Goal: Find contact information: Find contact information

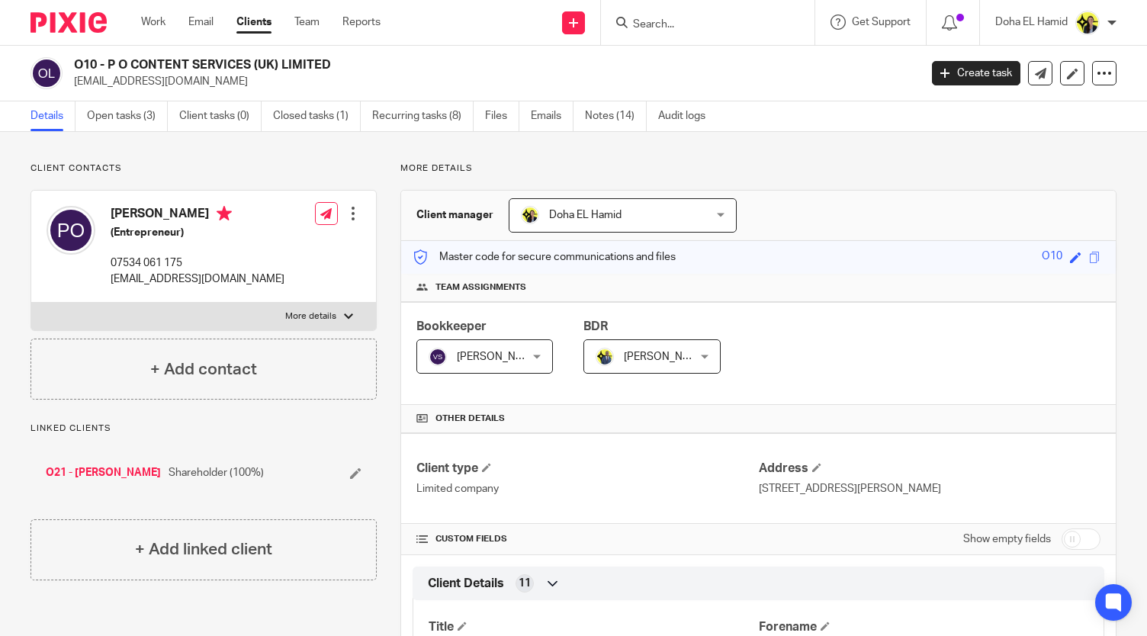
click at [646, 17] on form at bounding box center [713, 22] width 162 height 19
click at [645, 27] on input "Search" at bounding box center [700, 25] width 137 height 14
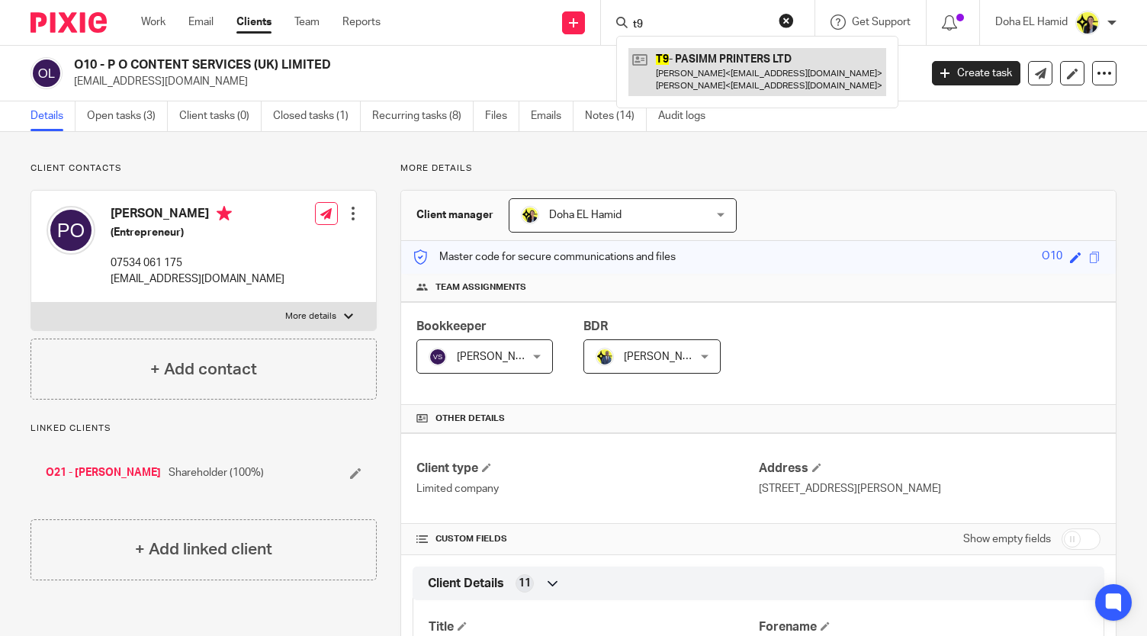
type input "t9"
click at [725, 66] on link at bounding box center [758, 71] width 258 height 47
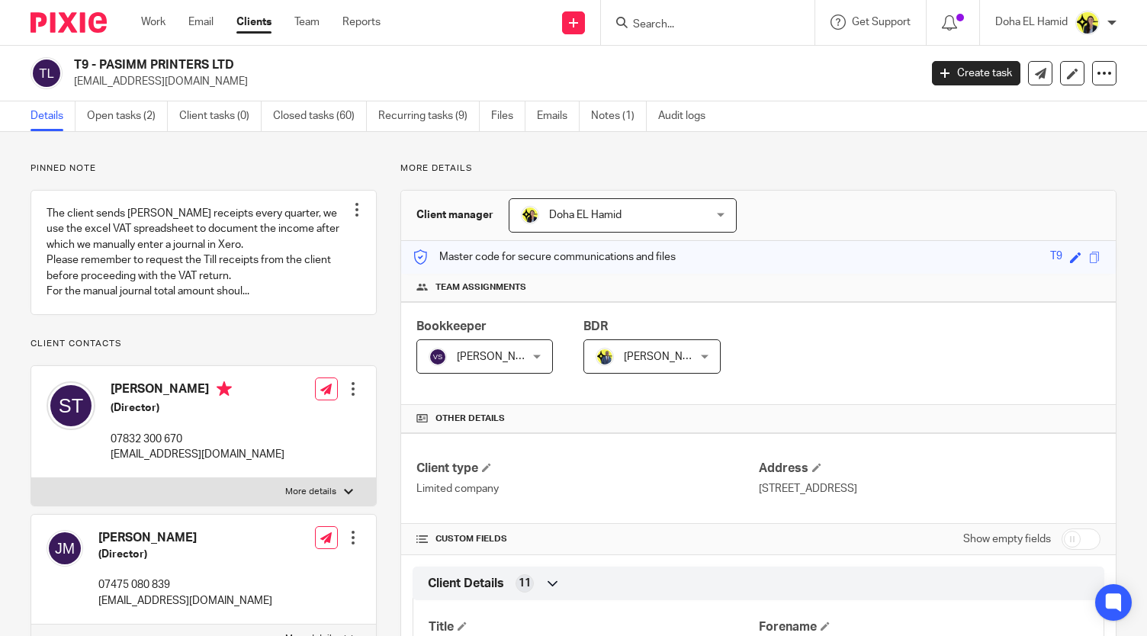
click at [140, 109] on link "Open tasks (2)" at bounding box center [127, 116] width 81 height 30
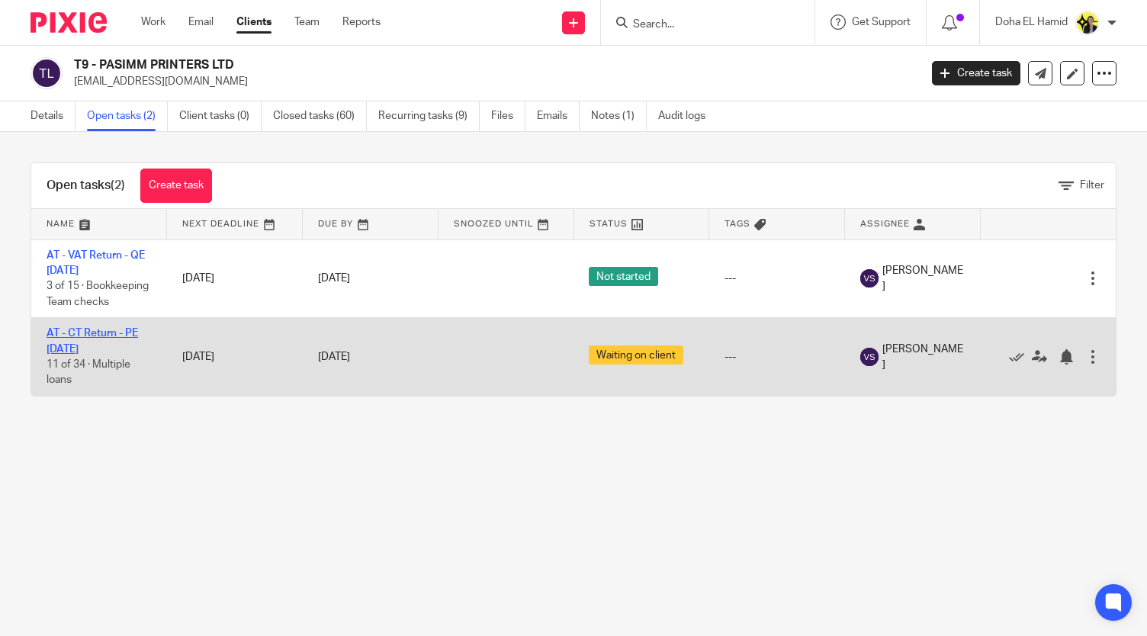
click at [84, 354] on link "AT - CT Return - PE 28-02-2025" at bounding box center [93, 341] width 92 height 26
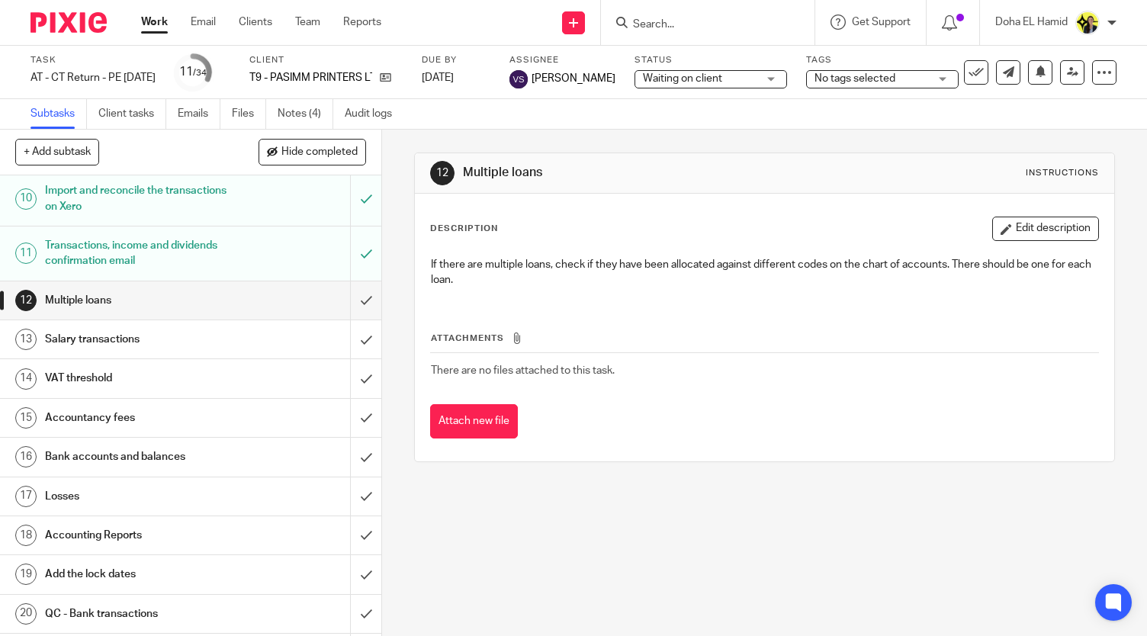
scroll to position [806, 0]
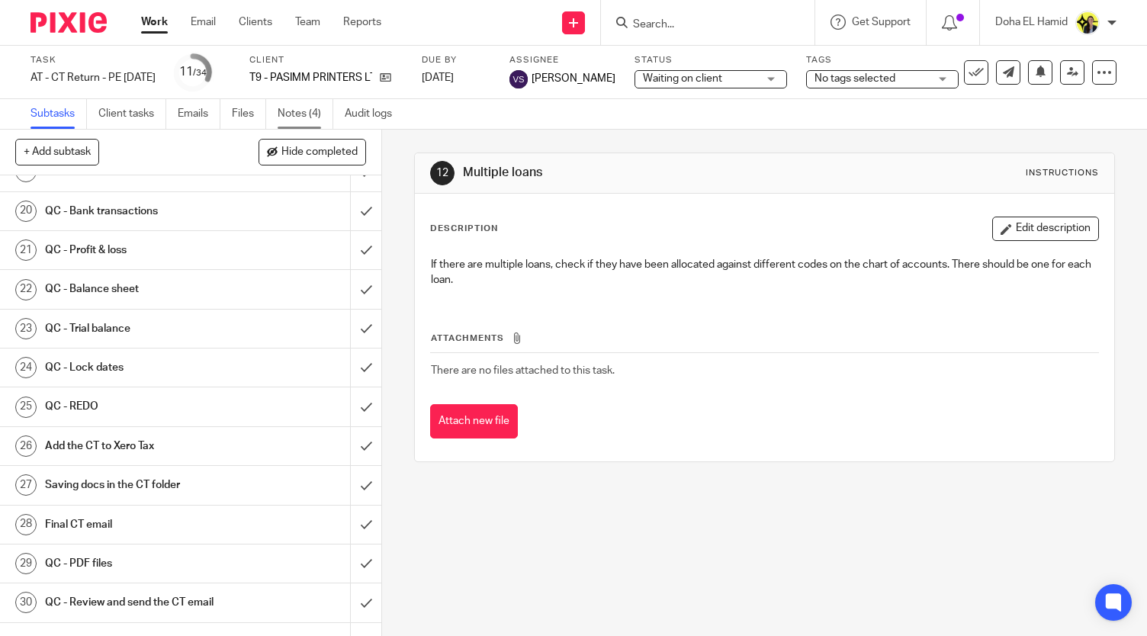
click at [304, 117] on link "Notes (4)" at bounding box center [306, 114] width 56 height 30
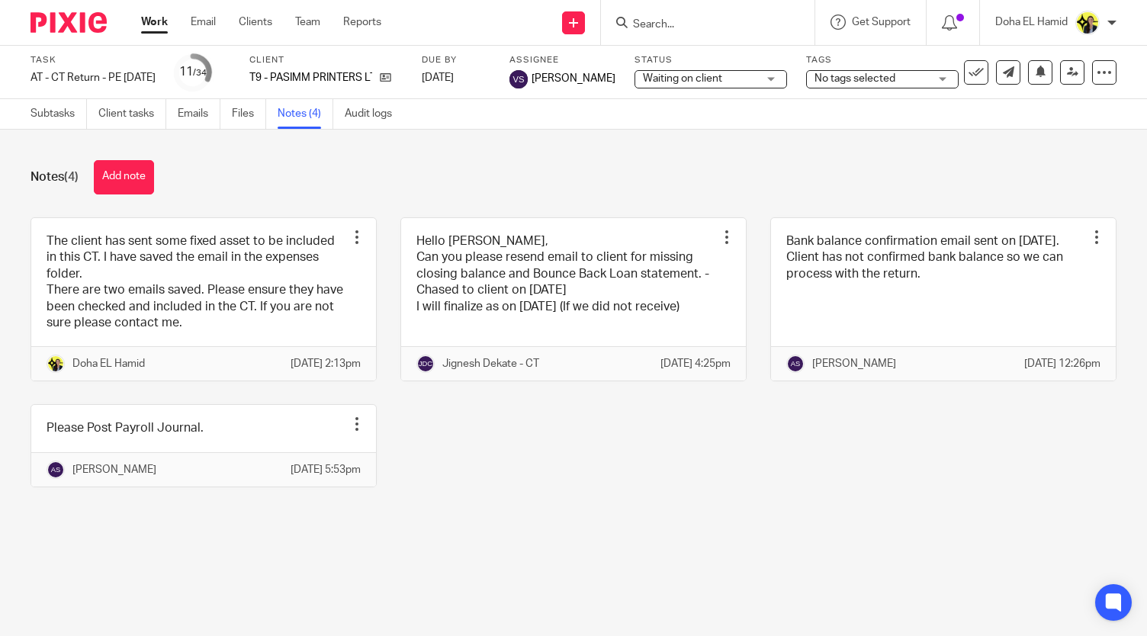
click at [561, 153] on div "Notes (4) Add note The client has sent some fixed asset to be included in this …" at bounding box center [573, 335] width 1147 height 411
click at [56, 117] on link "Subtasks" at bounding box center [59, 114] width 56 height 30
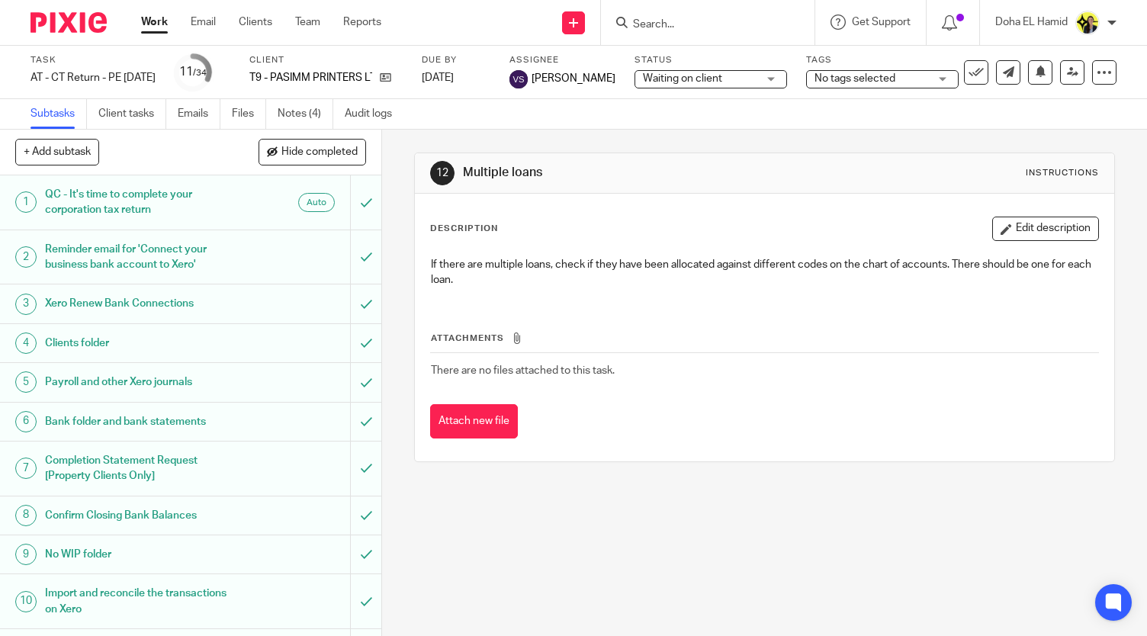
click at [489, 137] on div "12 Multiple loans Instructions Description Edit description If there are multip…" at bounding box center [764, 308] width 701 height 356
click at [649, 31] on form at bounding box center [713, 22] width 162 height 19
click at [650, 28] on input "Search" at bounding box center [700, 25] width 137 height 14
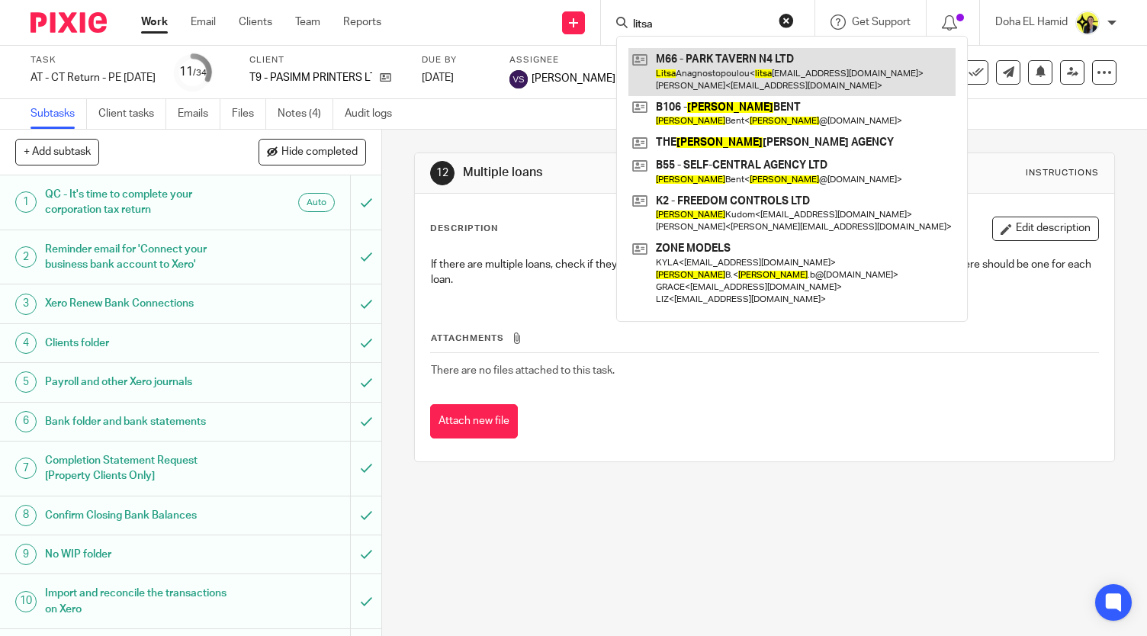
type input "litsa"
click at [690, 68] on link at bounding box center [792, 71] width 327 height 47
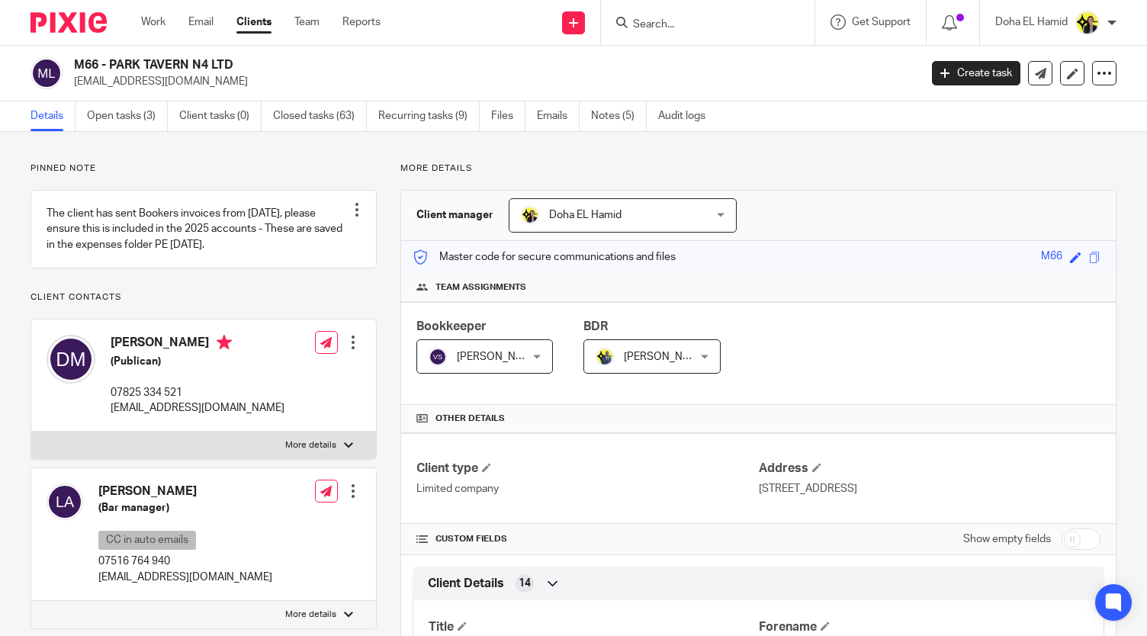
click at [678, 22] on input "Search" at bounding box center [700, 25] width 137 height 14
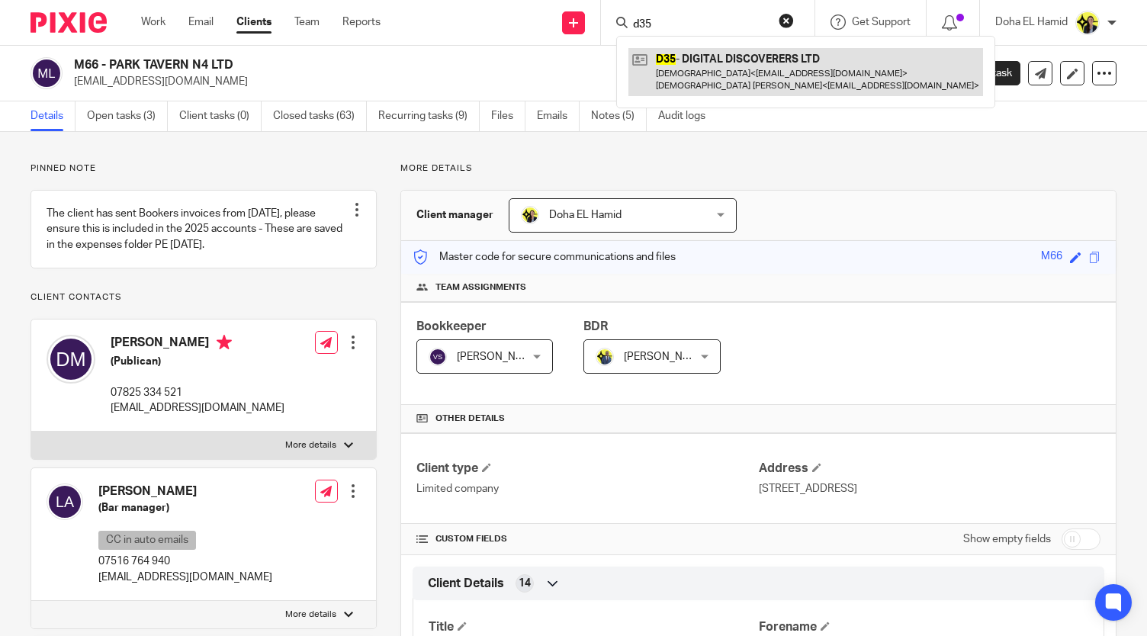
type input "d35"
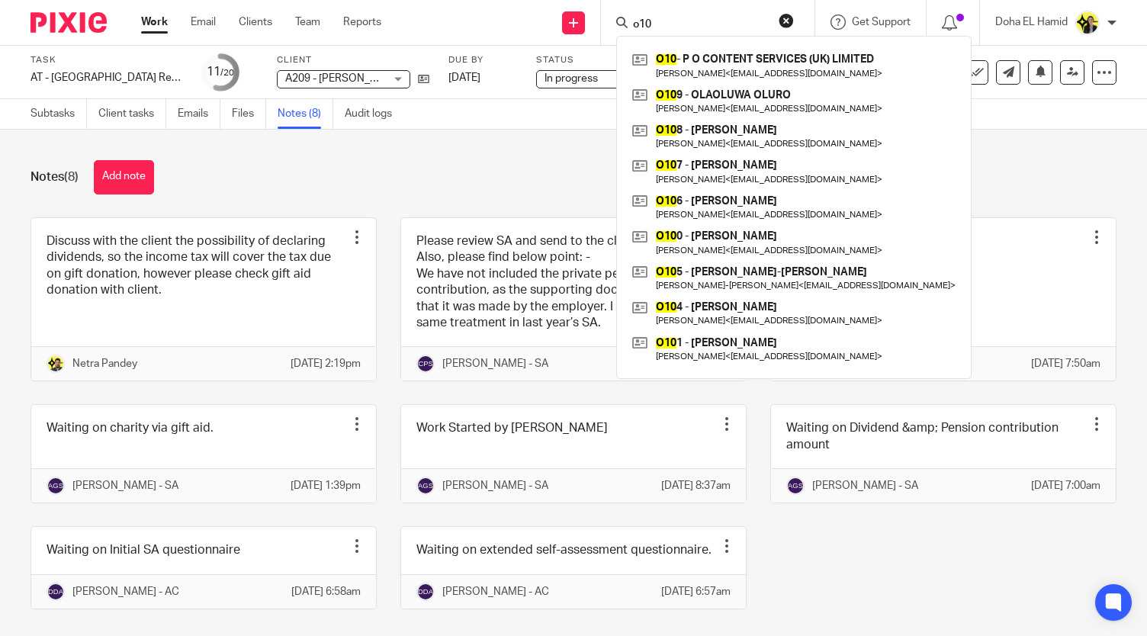
click at [315, 164] on div "Notes (8) Add note" at bounding box center [574, 177] width 1086 height 34
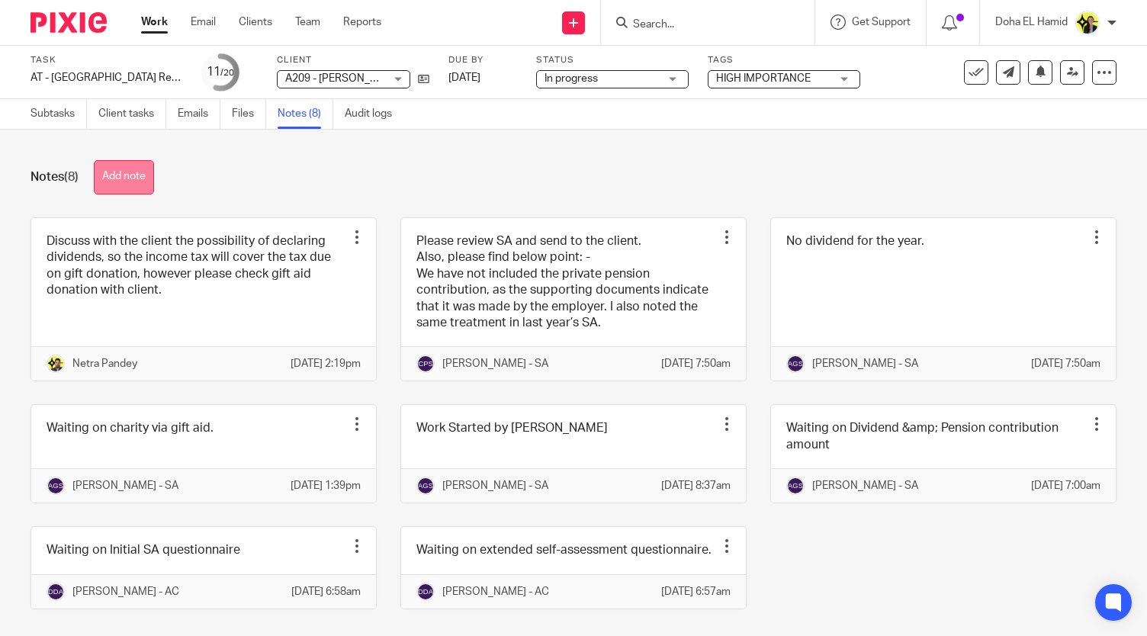
click at [124, 163] on button "Add note" at bounding box center [124, 177] width 60 height 34
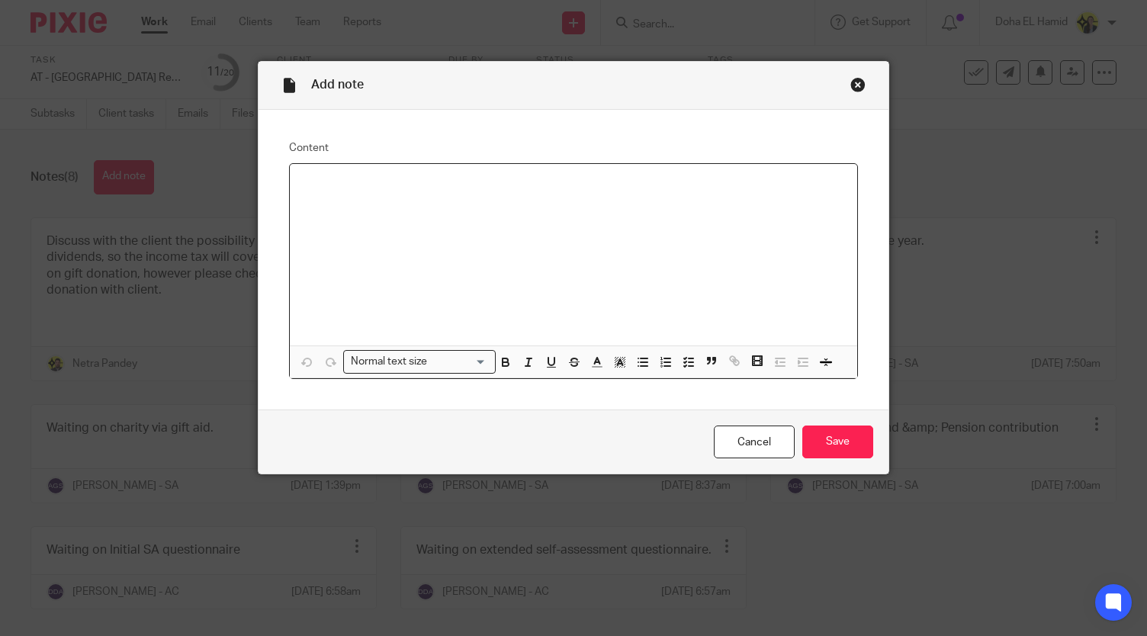
click at [465, 217] on div at bounding box center [573, 255] width 567 height 182
click at [647, 182] on p "I have discussed with the client and the donations were made thro" at bounding box center [573, 183] width 542 height 15
click at [605, 179] on p "I have discussed with the client and the donations were made throgh" at bounding box center [573, 183] width 542 height 15
click at [1073, 138] on div "Add note Content I have discussed with the client and the donations were made t…" at bounding box center [573, 318] width 1147 height 636
click at [430, 217] on p "Please delete them f" at bounding box center [573, 214] width 542 height 15
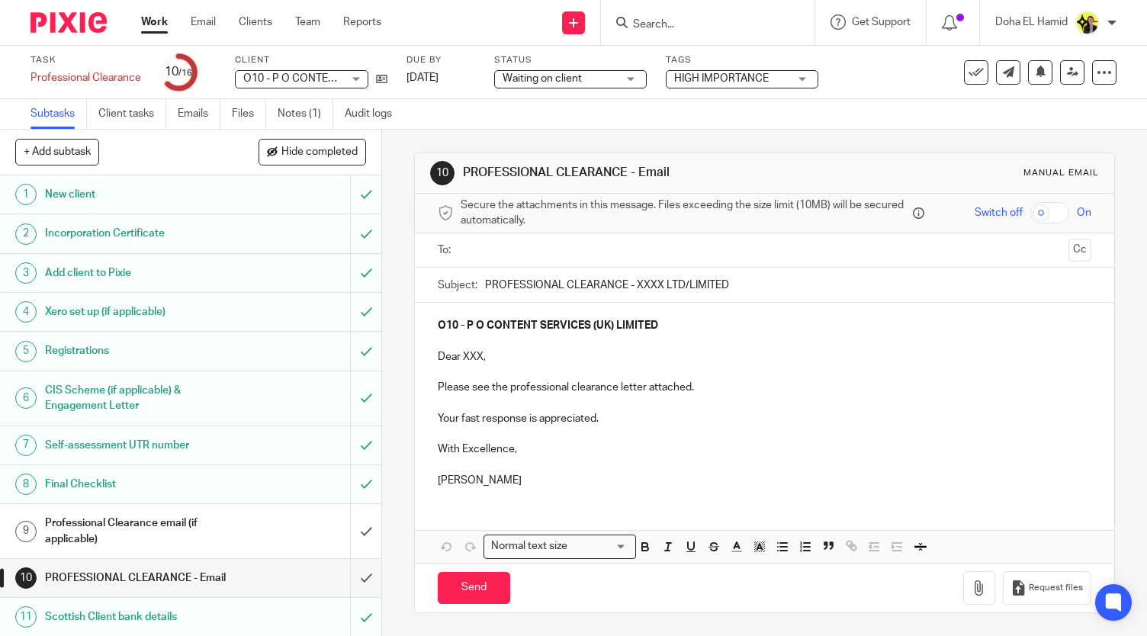
click at [697, 18] on input "Search" at bounding box center [700, 25] width 137 height 14
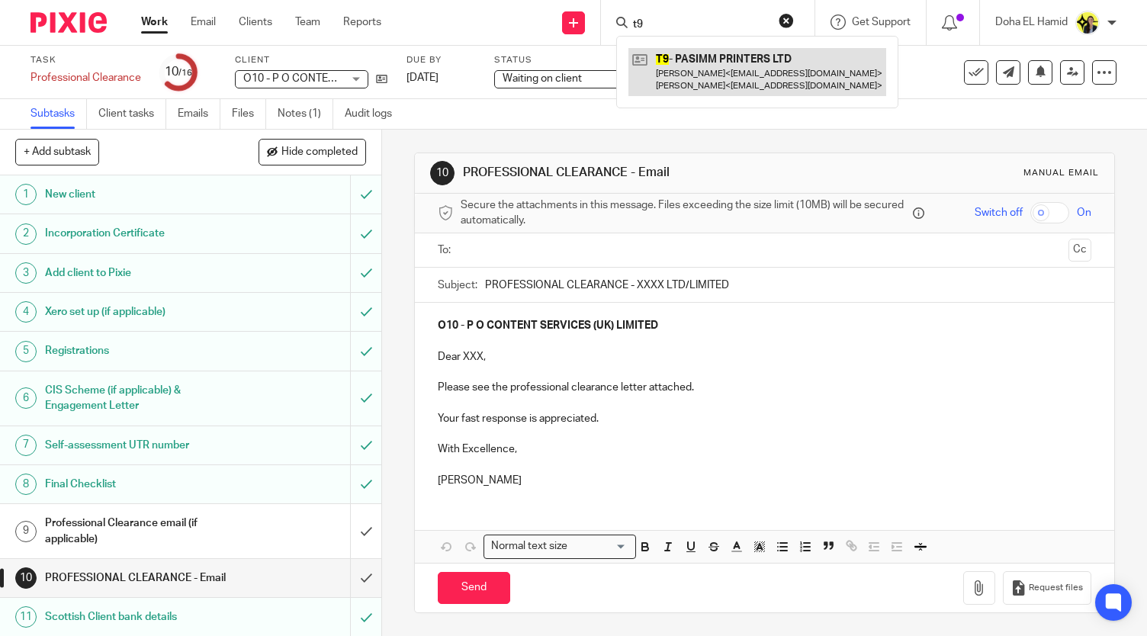
type input "t9"
click at [668, 77] on link at bounding box center [758, 71] width 258 height 47
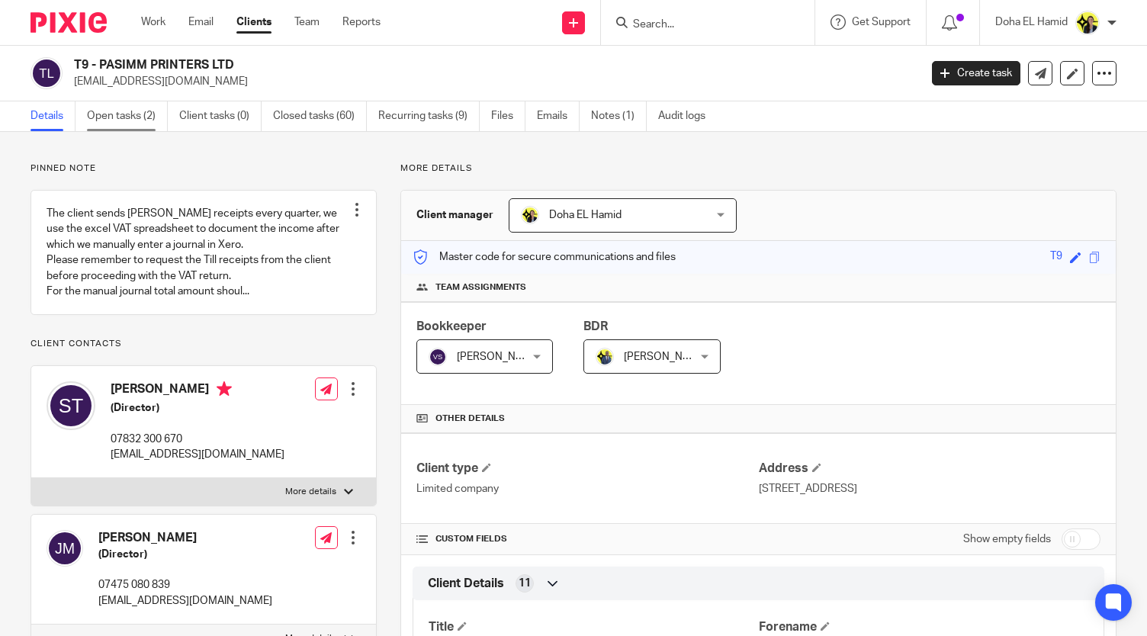
click at [131, 105] on link "Open tasks (2)" at bounding box center [127, 116] width 81 height 30
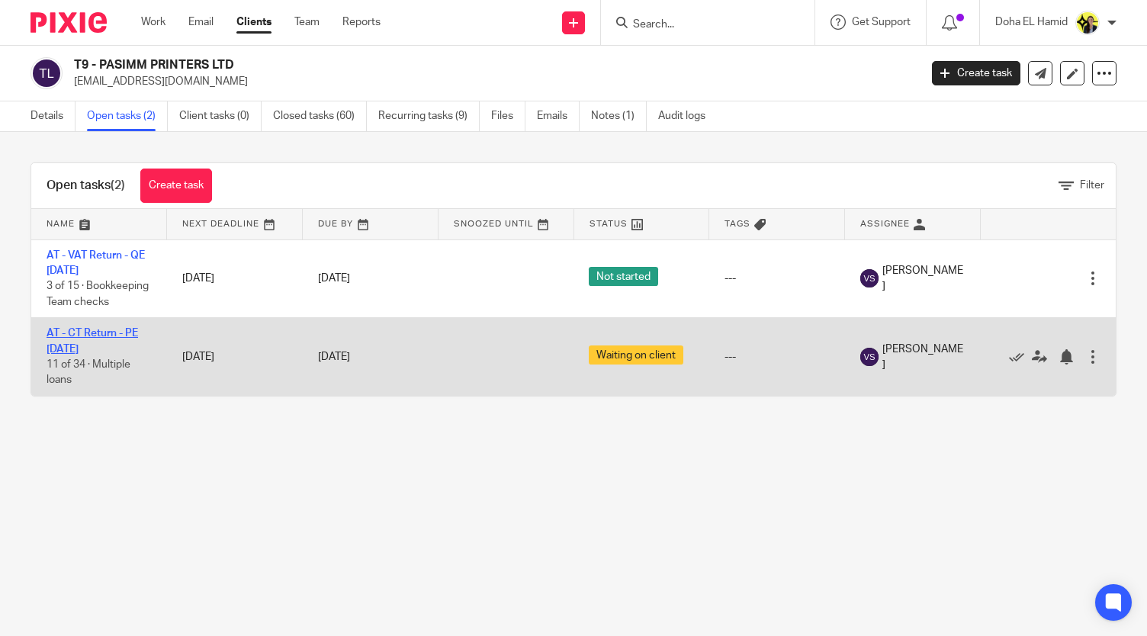
click at [96, 344] on link "AT - CT Return - PE 28-02-2025" at bounding box center [93, 341] width 92 height 26
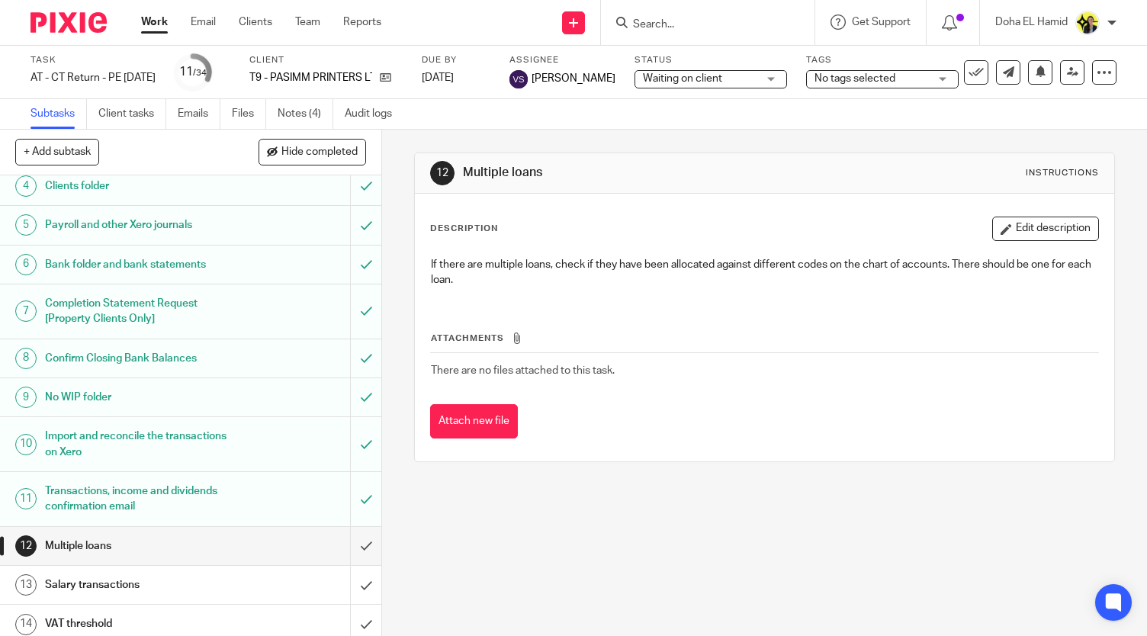
scroll to position [171, 0]
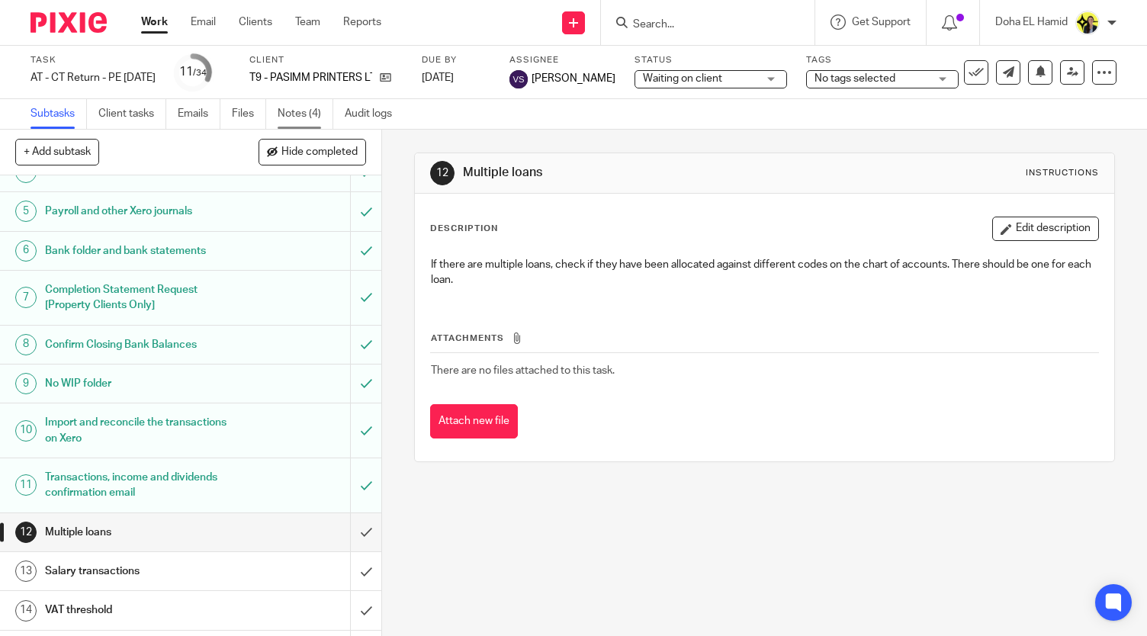
click at [294, 122] on link "Notes (4)" at bounding box center [306, 114] width 56 height 30
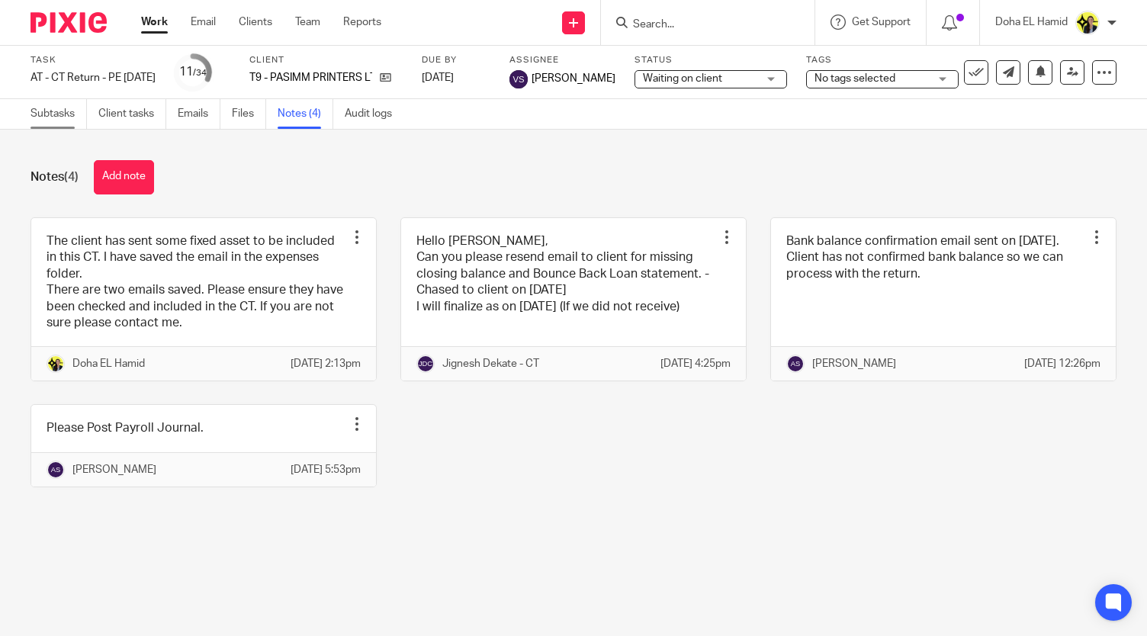
click at [63, 108] on link "Subtasks" at bounding box center [59, 114] width 56 height 30
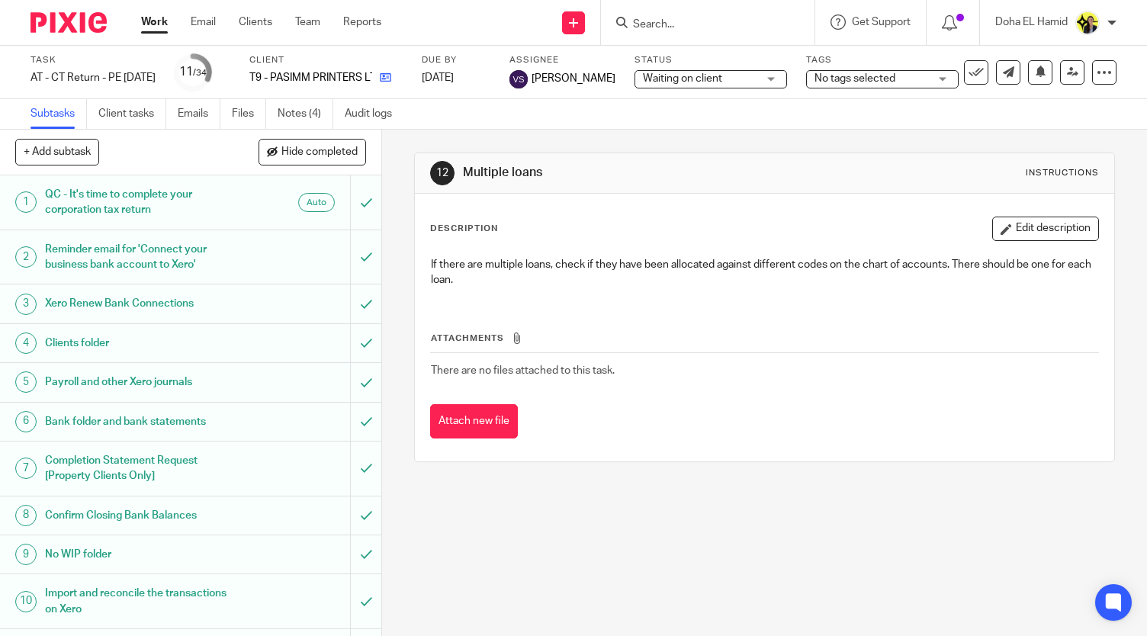
click at [391, 76] on link at bounding box center [381, 77] width 19 height 15
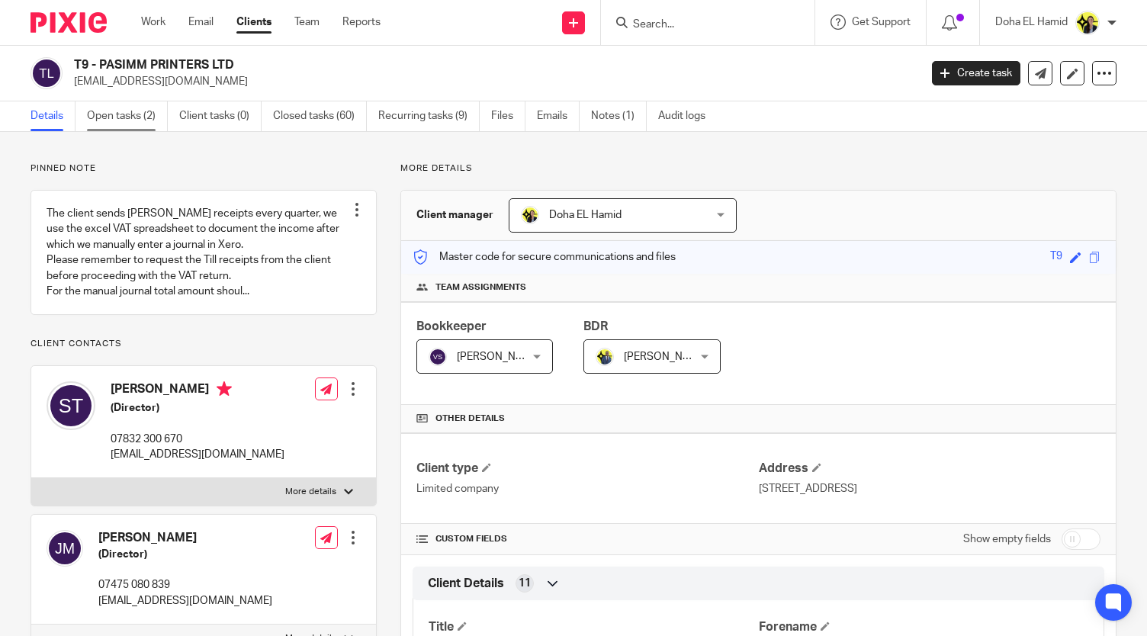
click at [151, 120] on link "Open tasks (2)" at bounding box center [127, 116] width 81 height 30
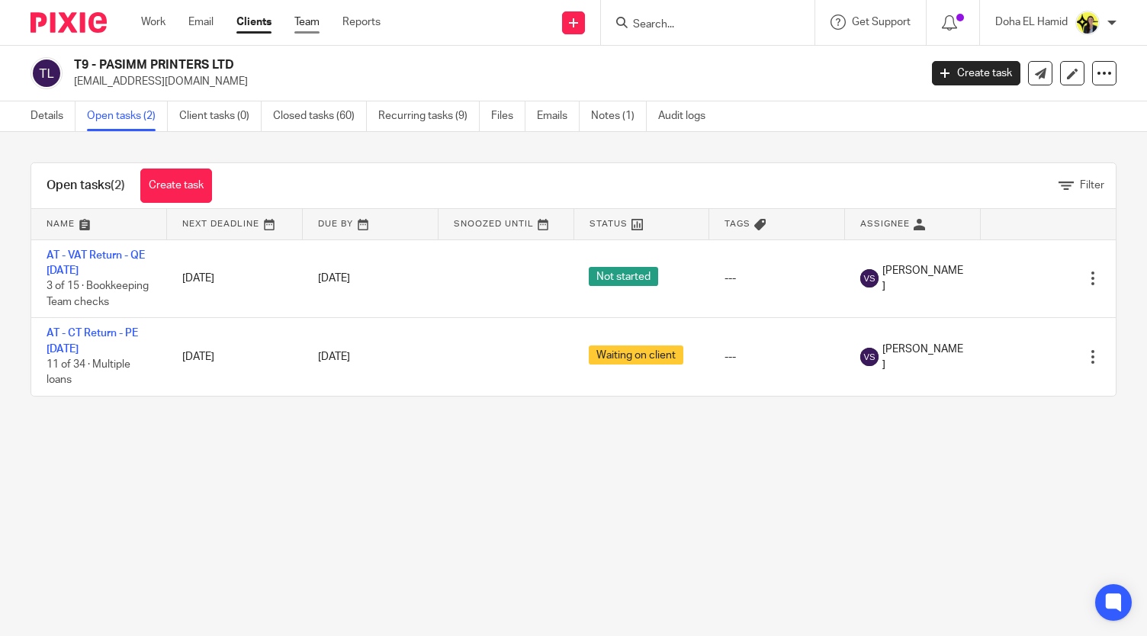
click at [304, 23] on link "Team" at bounding box center [306, 21] width 25 height 15
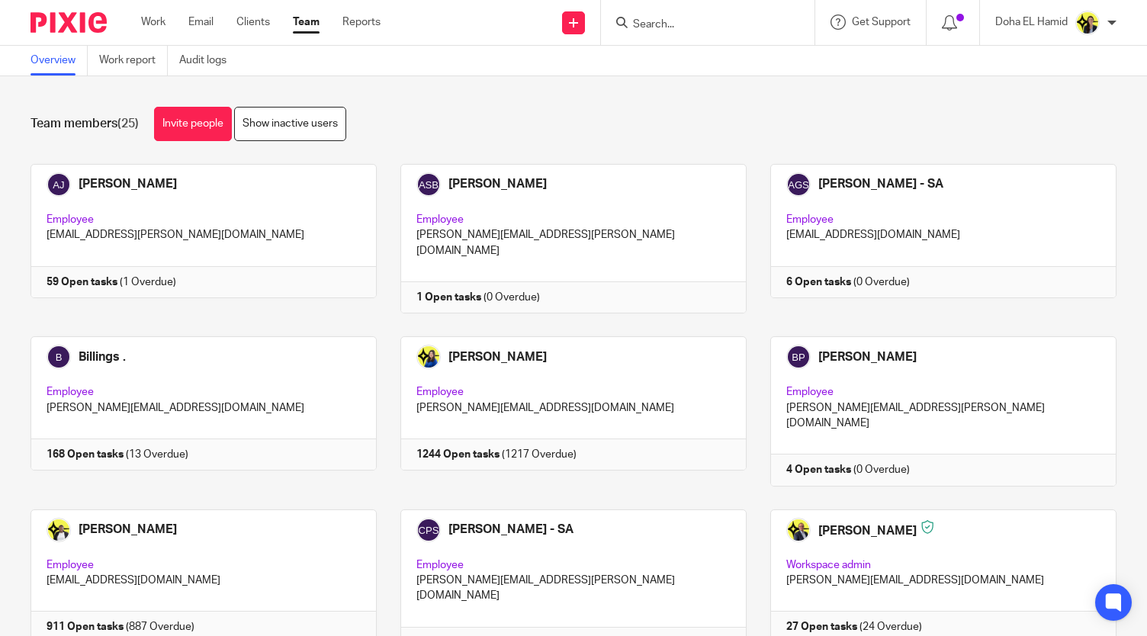
scroll to position [923, 0]
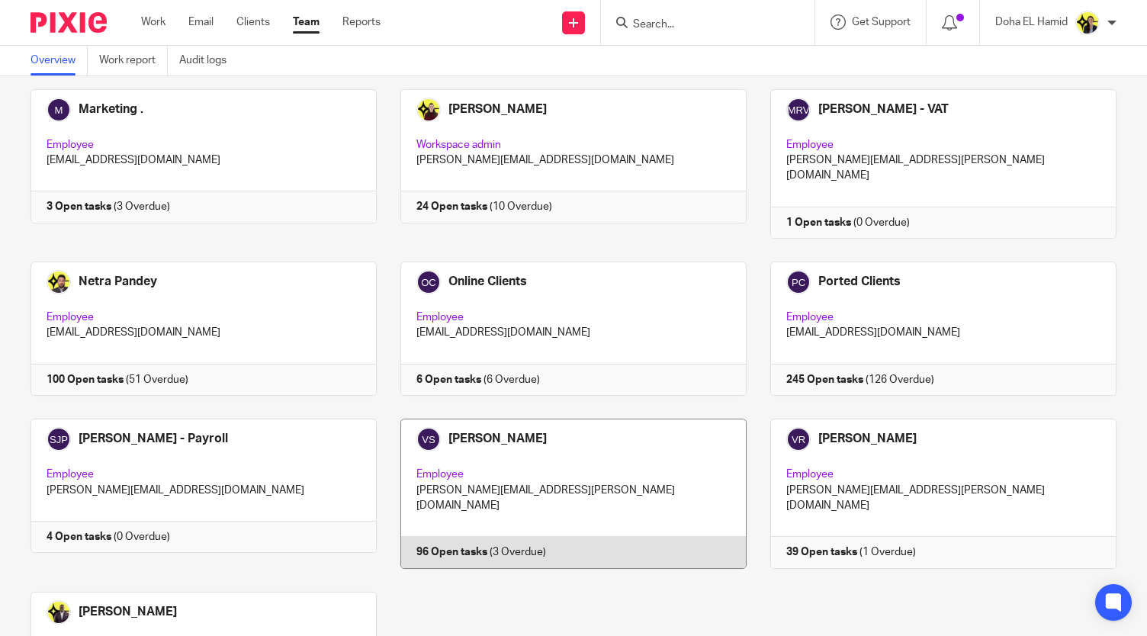
click at [505, 419] on link at bounding box center [562, 494] width 370 height 150
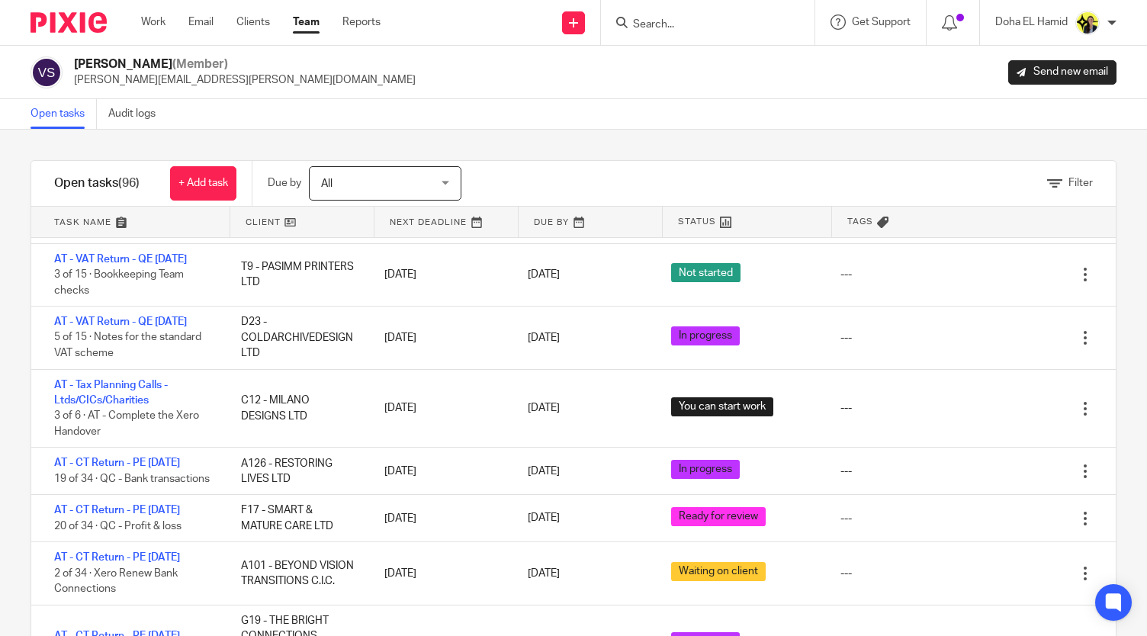
scroll to position [1174, 0]
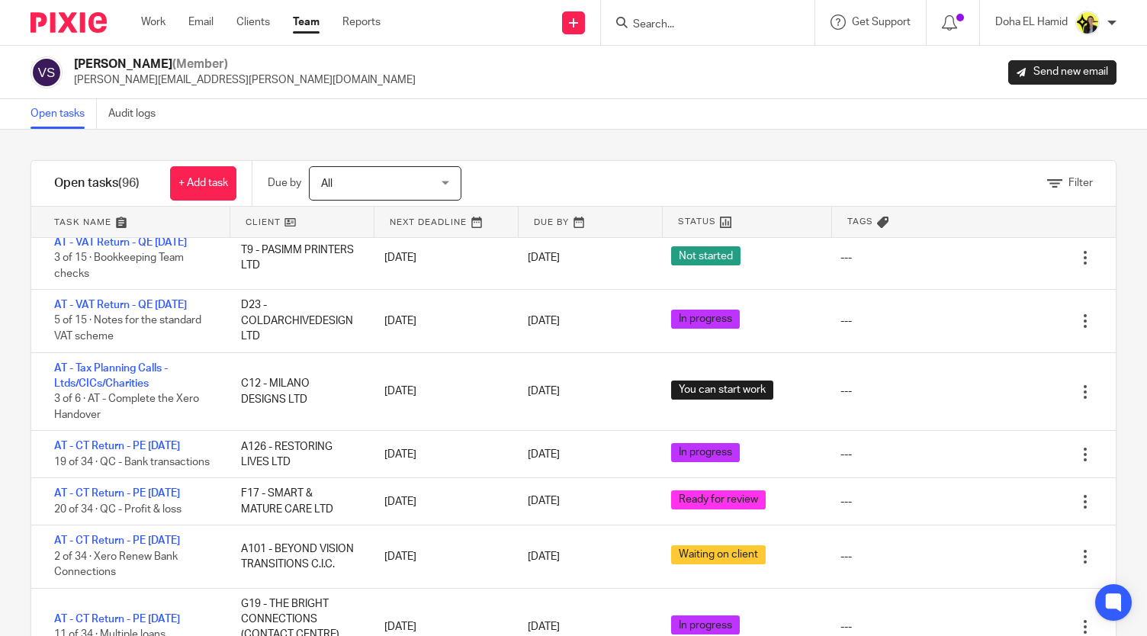
click at [95, 185] on link "AT - VAT Return - QE 31-08-2025" at bounding box center [120, 179] width 133 height 11
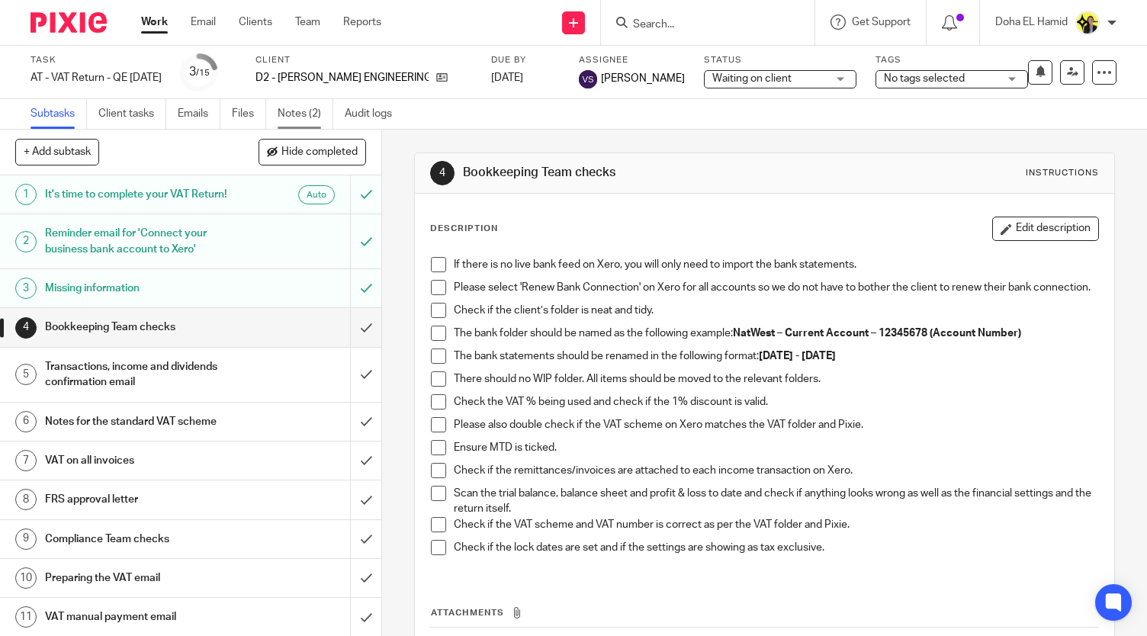
click at [296, 115] on link "Notes (2)" at bounding box center [306, 114] width 56 height 30
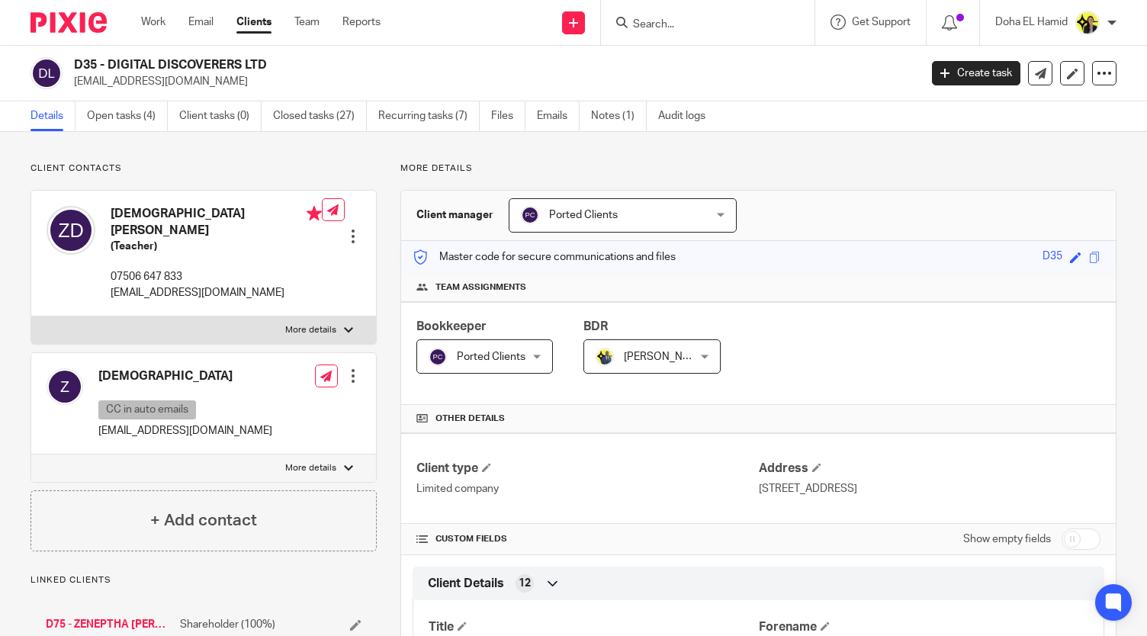
click at [146, 269] on p "07506 647 833" at bounding box center [216, 276] width 211 height 15
copy div "07506 647 833"
click at [143, 112] on link "Open tasks (4)" at bounding box center [127, 116] width 81 height 30
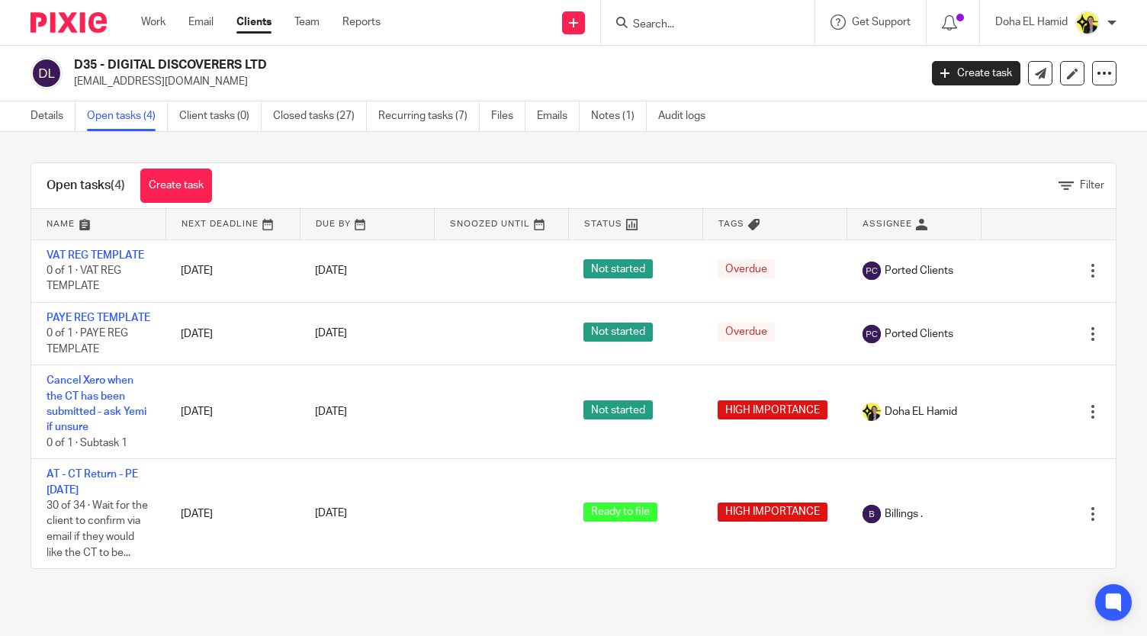
click at [697, 26] on input "Search" at bounding box center [700, 25] width 137 height 14
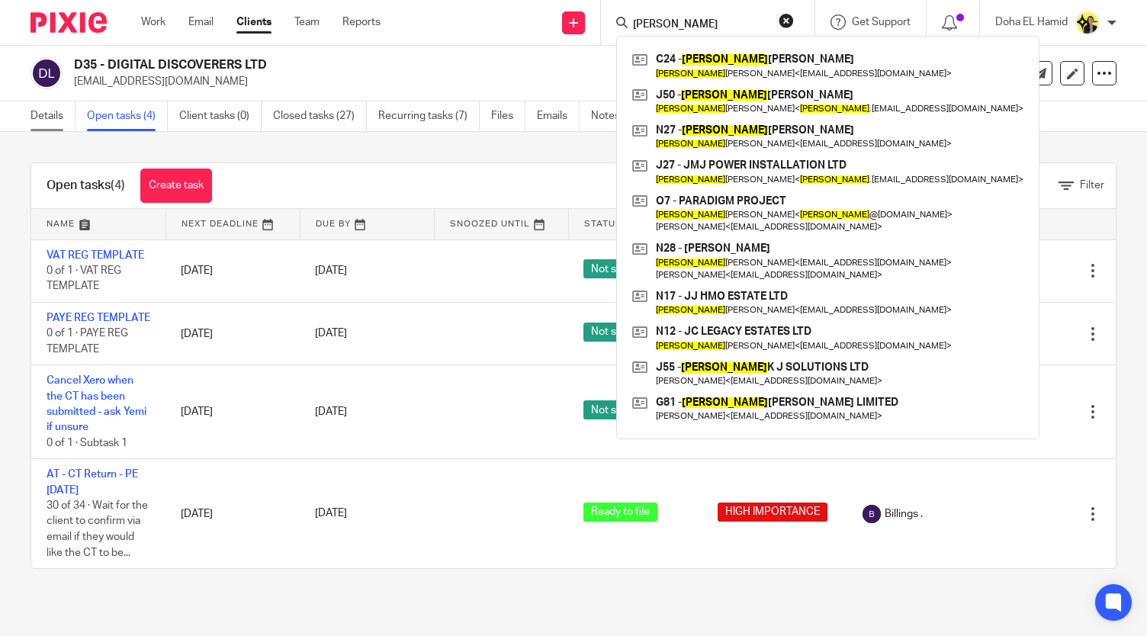
type input "joel"
click at [47, 112] on link "Details" at bounding box center [53, 116] width 45 height 30
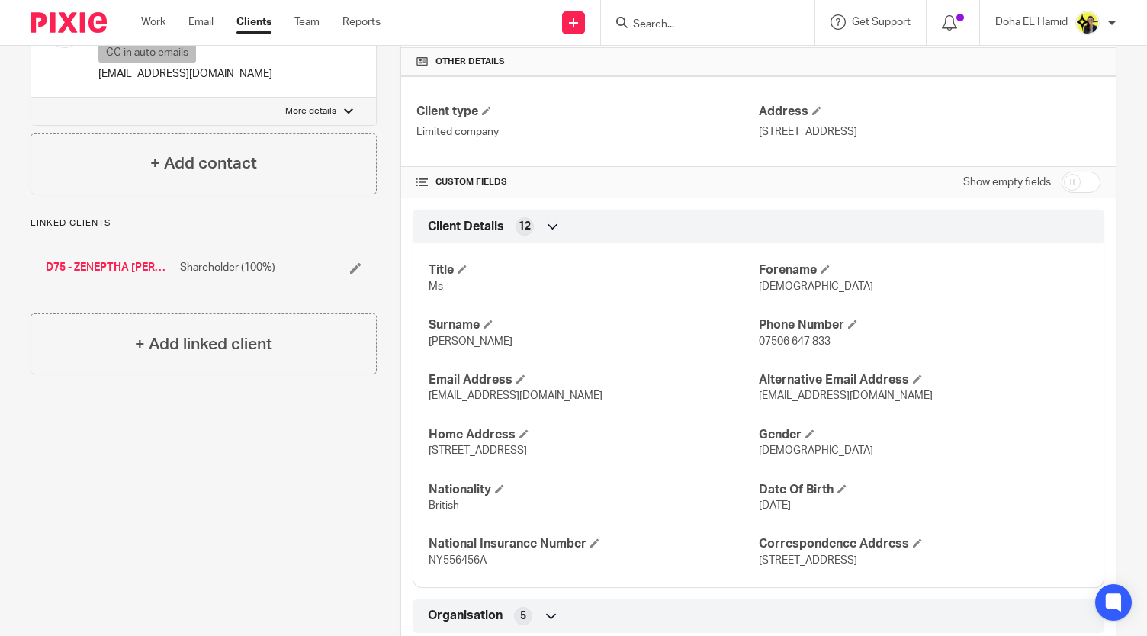
scroll to position [401, 0]
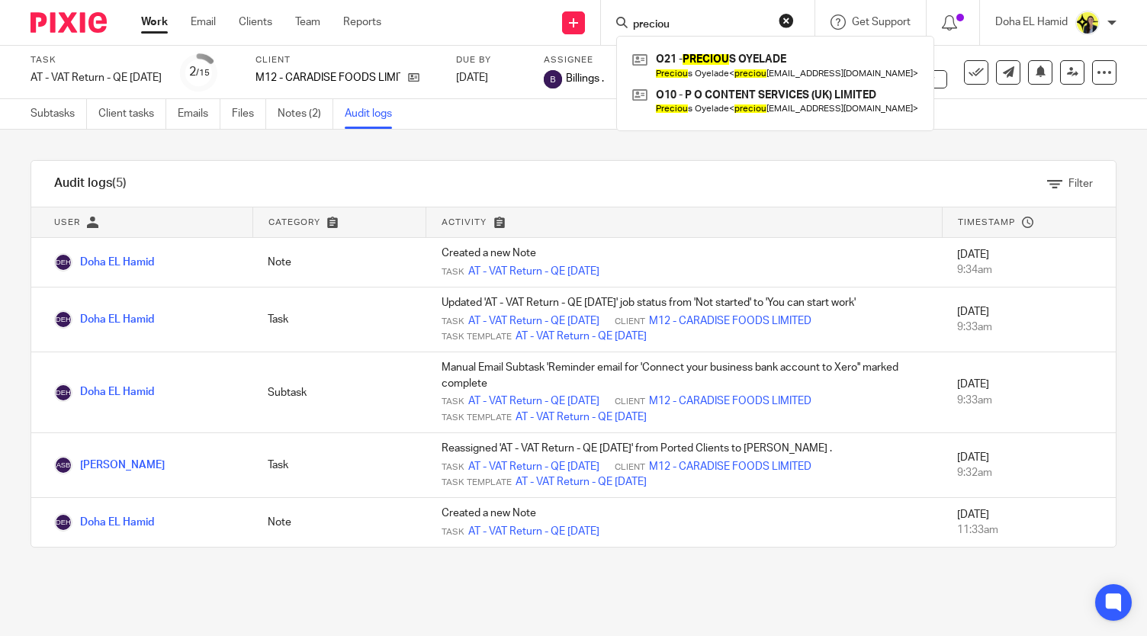
click at [645, 20] on input "preciou" at bounding box center [700, 25] width 137 height 14
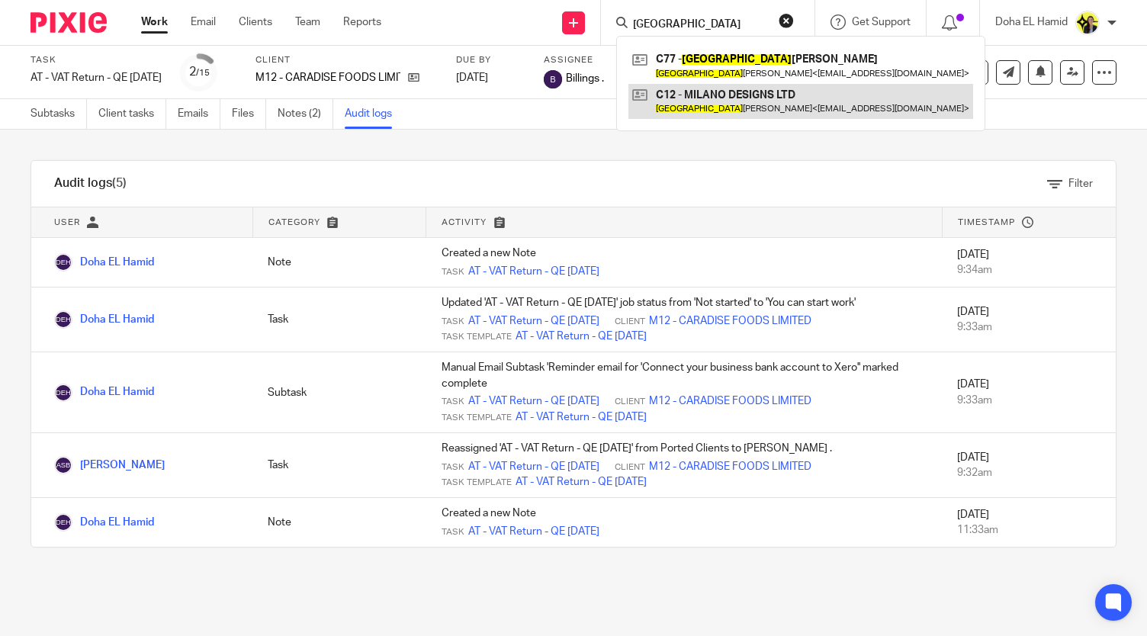
type input "milan"
click at [737, 105] on link at bounding box center [801, 101] width 345 height 35
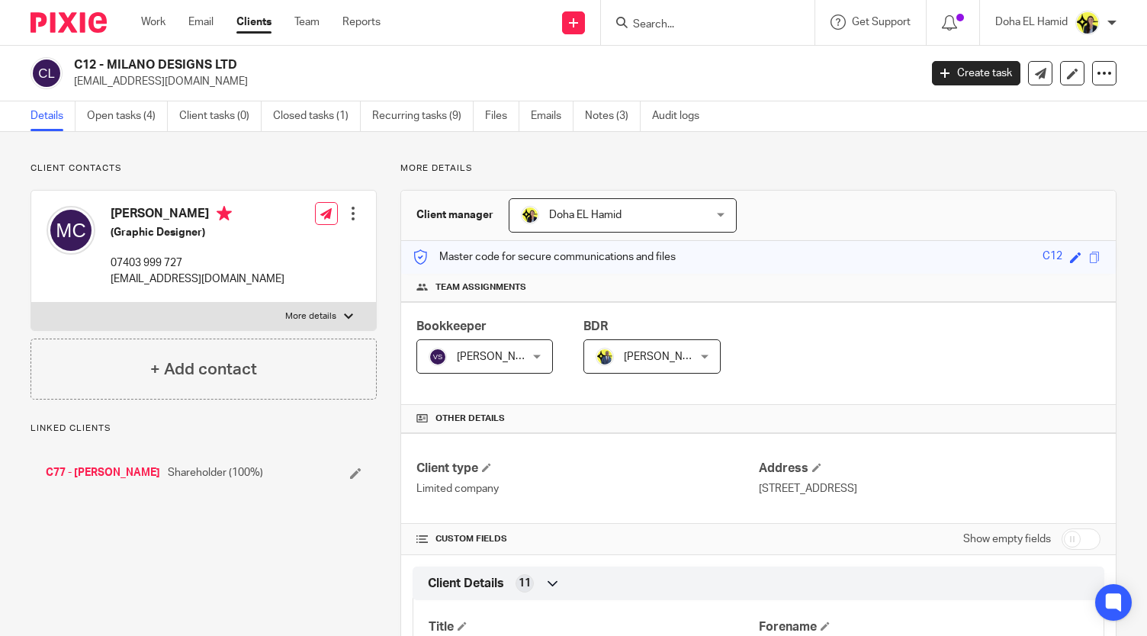
click at [185, 59] on h2 "C12 - MILANO DESIGNS LTD" at bounding box center [408, 65] width 668 height 16
copy div "C12 - MILANO DESIGNS LTD"
click at [143, 285] on p "[EMAIL_ADDRESS][DOMAIN_NAME]" at bounding box center [198, 279] width 174 height 15
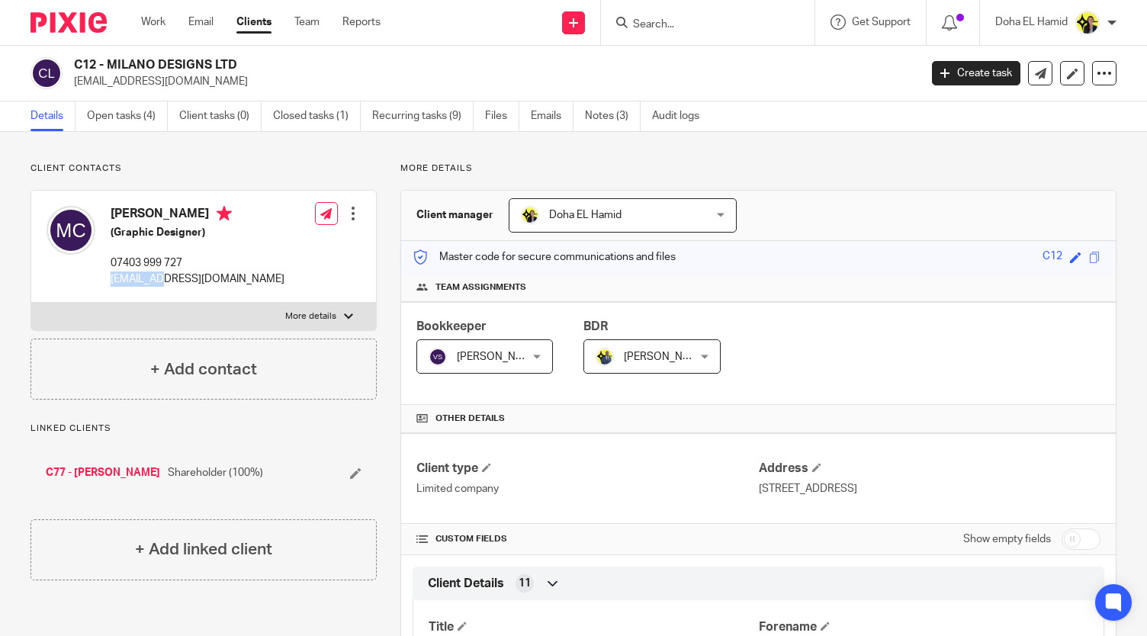
click at [143, 285] on p "[EMAIL_ADDRESS][DOMAIN_NAME]" at bounding box center [198, 279] width 174 height 15
copy div "[EMAIL_ADDRESS][DOMAIN_NAME]"
click at [642, 31] on form at bounding box center [713, 22] width 162 height 19
click at [643, 22] on input "Search" at bounding box center [700, 25] width 137 height 14
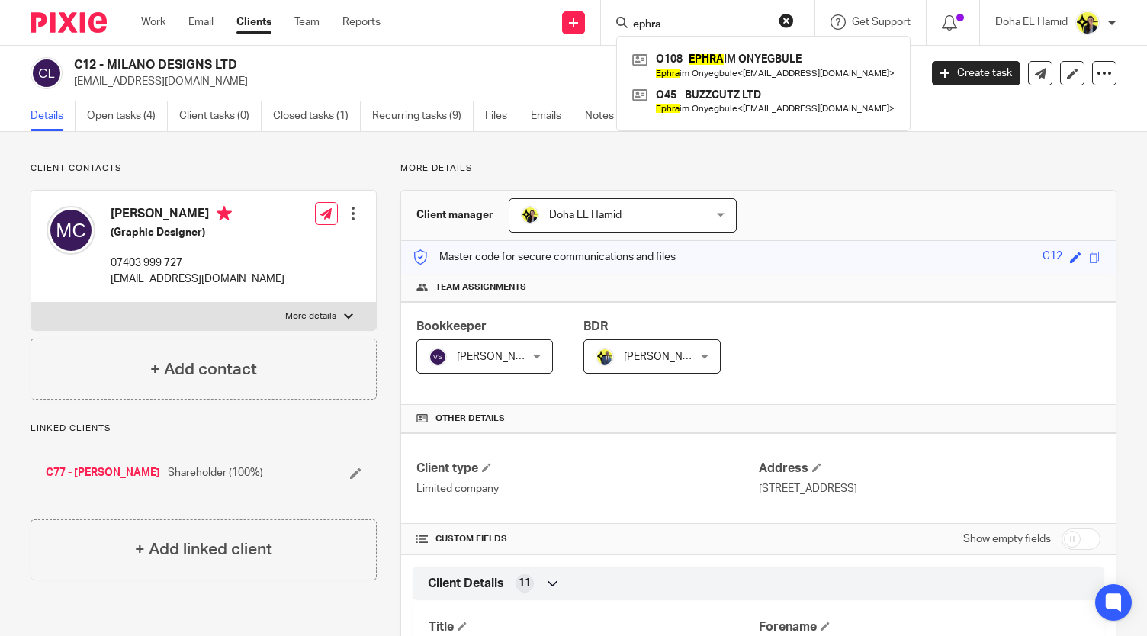
type input "ephra"
